Goal: Information Seeking & Learning: Learn about a topic

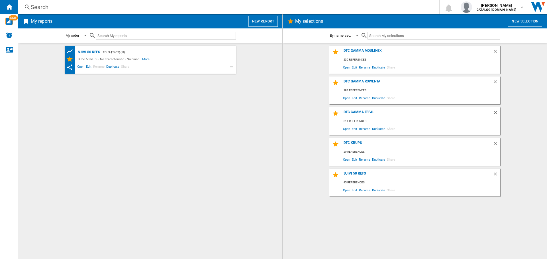
click at [58, 5] on div "Search" at bounding box center [228, 7] width 394 height 8
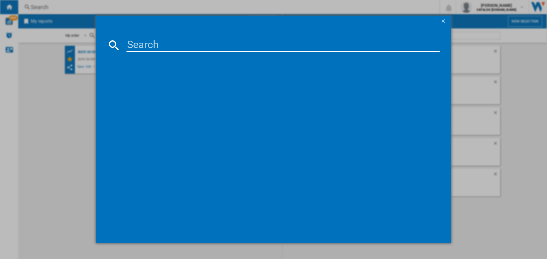
click at [175, 44] on input at bounding box center [282, 45] width 313 height 14
paste input "L897SK04"
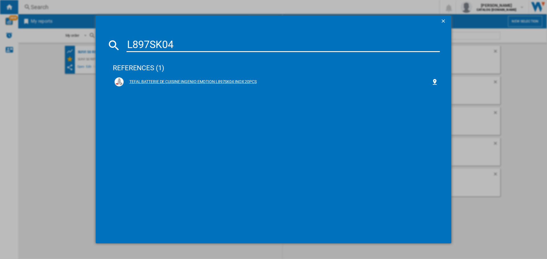
type input "L897SK04"
click at [223, 77] on div "TEFAL BATTERIE DE CUISINE INGENIO EMOTION L897SK04 INOX 20PCS" at bounding box center [277, 81] width 324 height 9
click at [224, 82] on div "TEFAL BATTERIE DE CUISINE INGENIO EMOTION L897SK04 INOX 20PCS" at bounding box center [278, 82] width 308 height 6
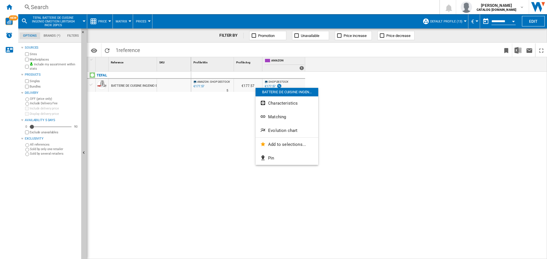
click at [26, 59] on div at bounding box center [273, 129] width 547 height 259
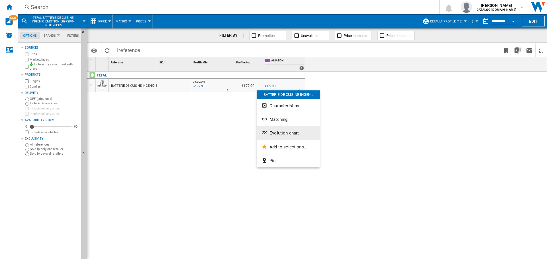
click at [272, 132] on span "Evolution chart" at bounding box center [283, 133] width 29 height 5
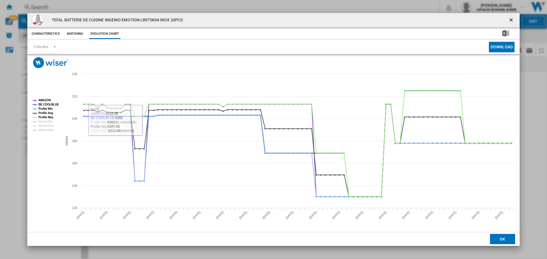
click at [47, 108] on tspan "Profile Min" at bounding box center [45, 108] width 14 height 3
click at [47, 114] on tspan "Profile Avg" at bounding box center [45, 113] width 15 height 3
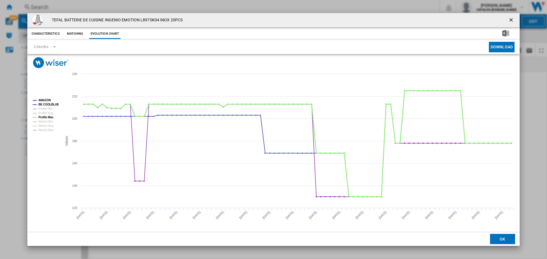
click at [47, 118] on tspan "Profile Max" at bounding box center [45, 117] width 15 height 3
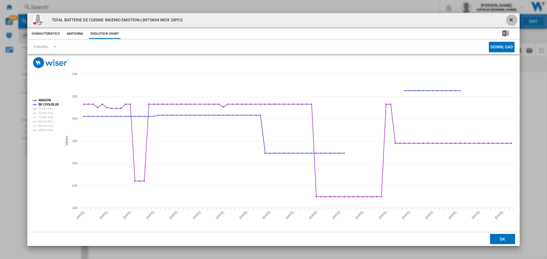
click at [511, 18] on ng-md-icon "getI18NText('BUTTONS.CLOSE_DIALOG')" at bounding box center [511, 20] width 7 height 7
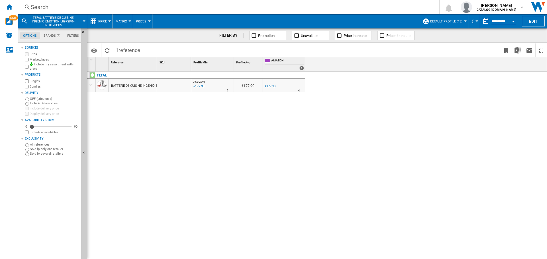
click at [179, 153] on div "TEFAL BATTERIE DE CUISINE INGENIO EMOTION L897SK04 INOX 20PCS" at bounding box center [139, 164] width 104 height 185
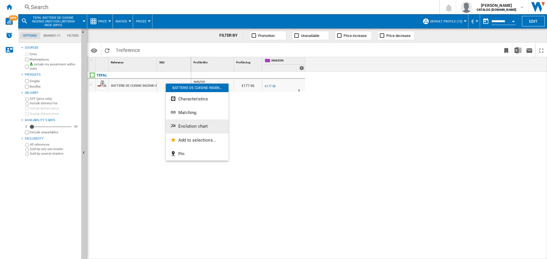
click at [187, 126] on span "Evolution chart" at bounding box center [192, 126] width 29 height 5
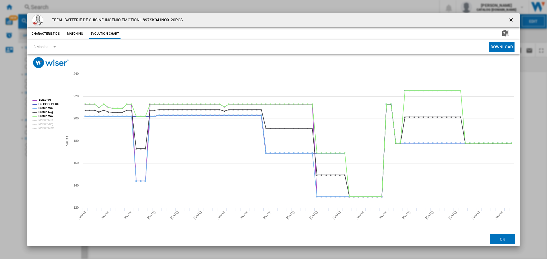
click at [53, 104] on tspan "BE COOLBLUE" at bounding box center [48, 104] width 21 height 3
click at [50, 109] on tspan "Profile Min" at bounding box center [45, 108] width 14 height 3
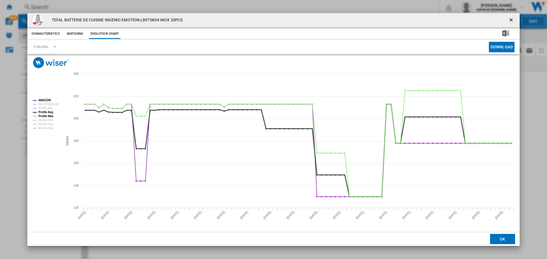
click at [50, 112] on tspan "Profile Avg" at bounding box center [45, 112] width 15 height 3
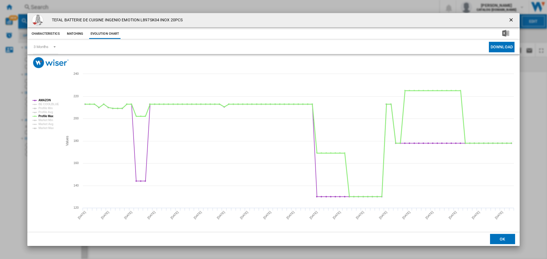
click at [50, 115] on tspan "Profile Max" at bounding box center [45, 116] width 15 height 3
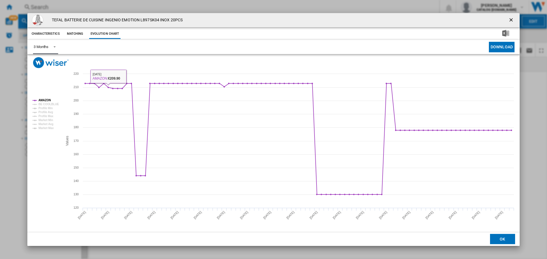
click at [50, 50] on md-select-value "3 Months" at bounding box center [45, 47] width 25 height 14
click at [45, 64] on md-option "6 Months" at bounding box center [48, 61] width 39 height 14
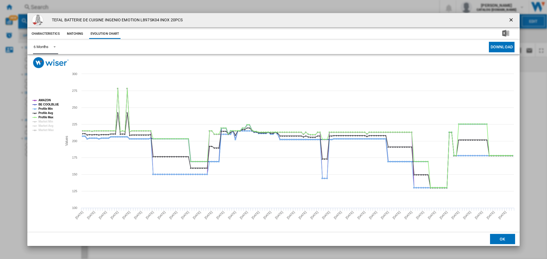
click at [46, 105] on tspan "BE COOLBLUE" at bounding box center [48, 104] width 21 height 3
click at [45, 109] on tspan "Profile Min" at bounding box center [45, 108] width 14 height 3
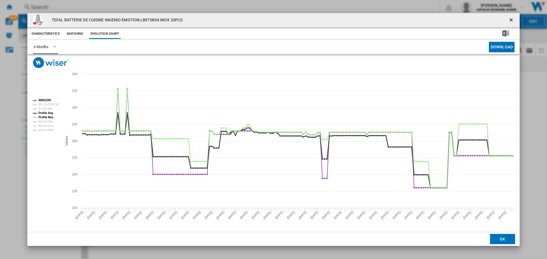
click at [45, 112] on tspan "Profile Avg" at bounding box center [45, 113] width 15 height 3
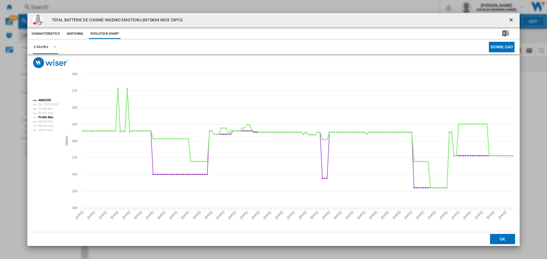
click at [46, 118] on tspan "Profile Max" at bounding box center [45, 117] width 15 height 3
